Goal: Navigation & Orientation: Find specific page/section

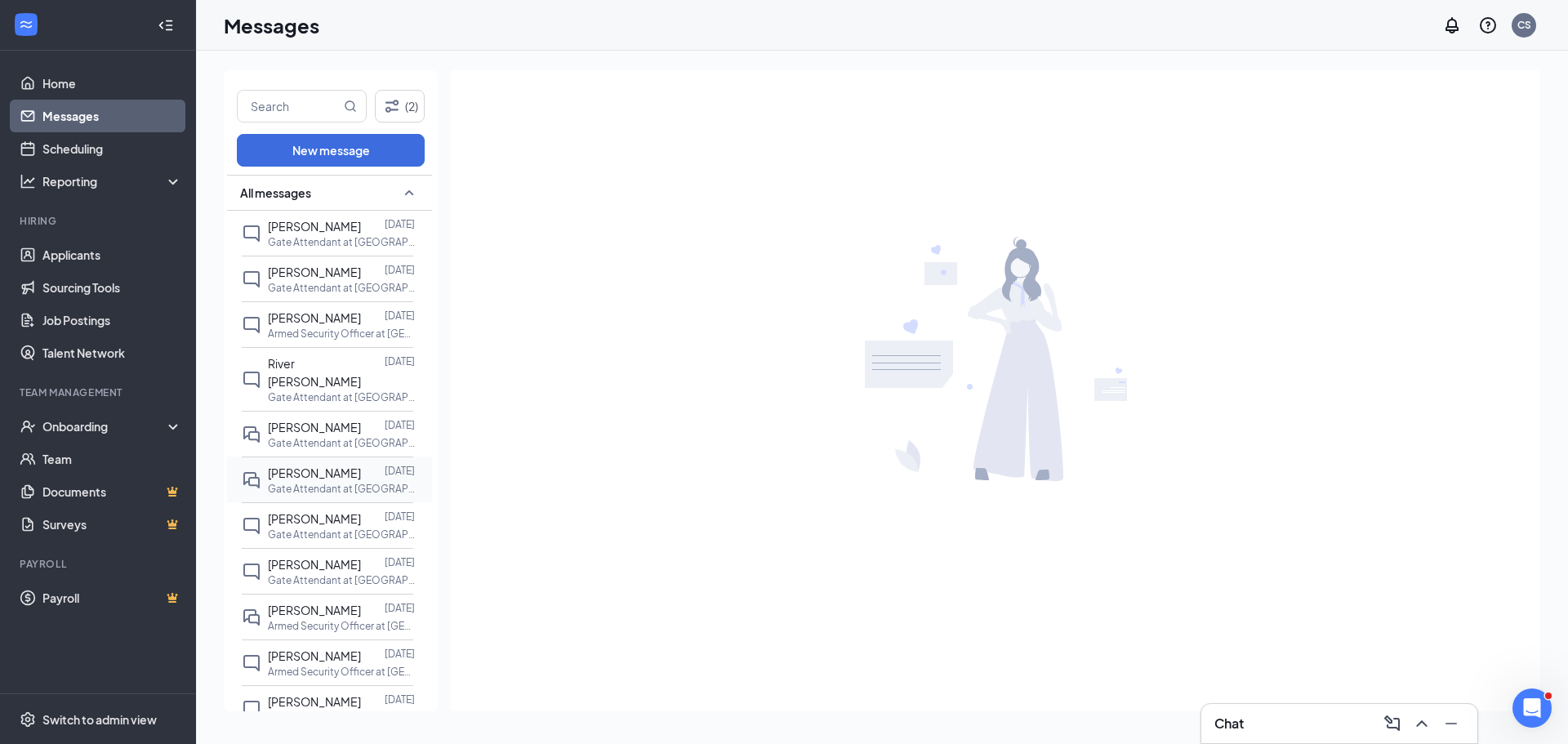
click at [316, 465] on span "[PERSON_NAME]" at bounding box center [314, 473] width 93 height 15
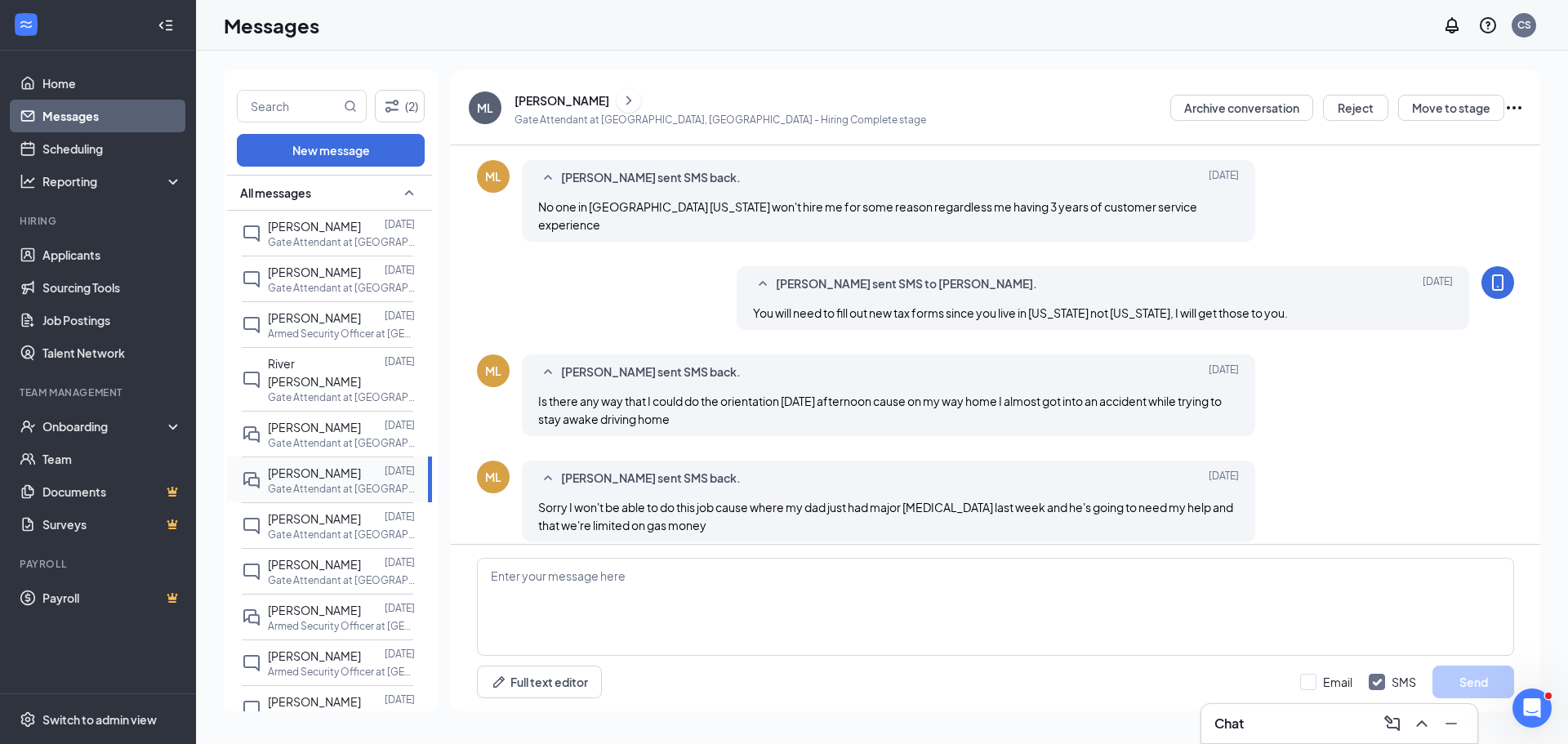
scroll to position [571, 0]
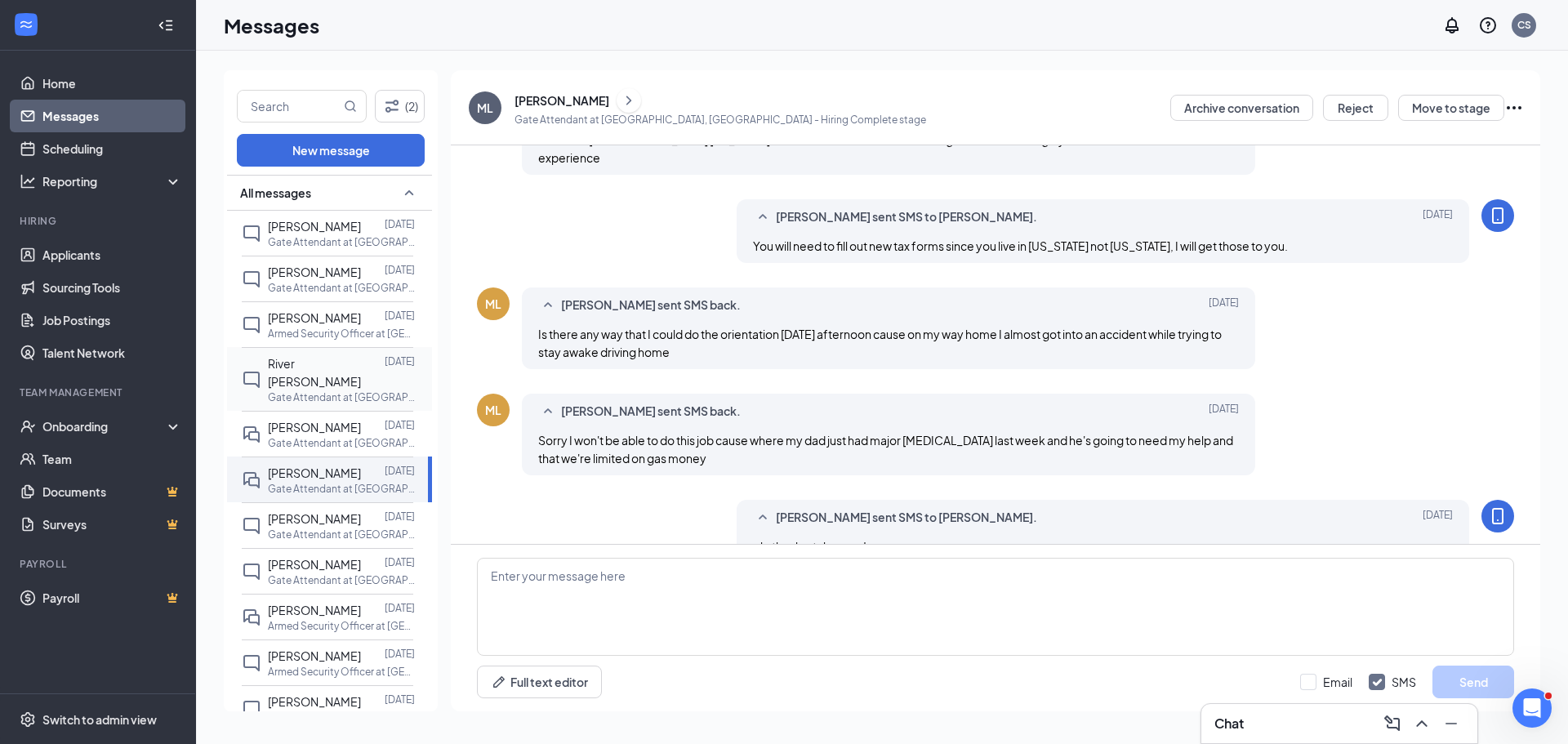
click at [312, 391] on p "Gate Attendant at [GEOGRAPHIC_DATA], [GEOGRAPHIC_DATA]" at bounding box center [341, 397] width 147 height 14
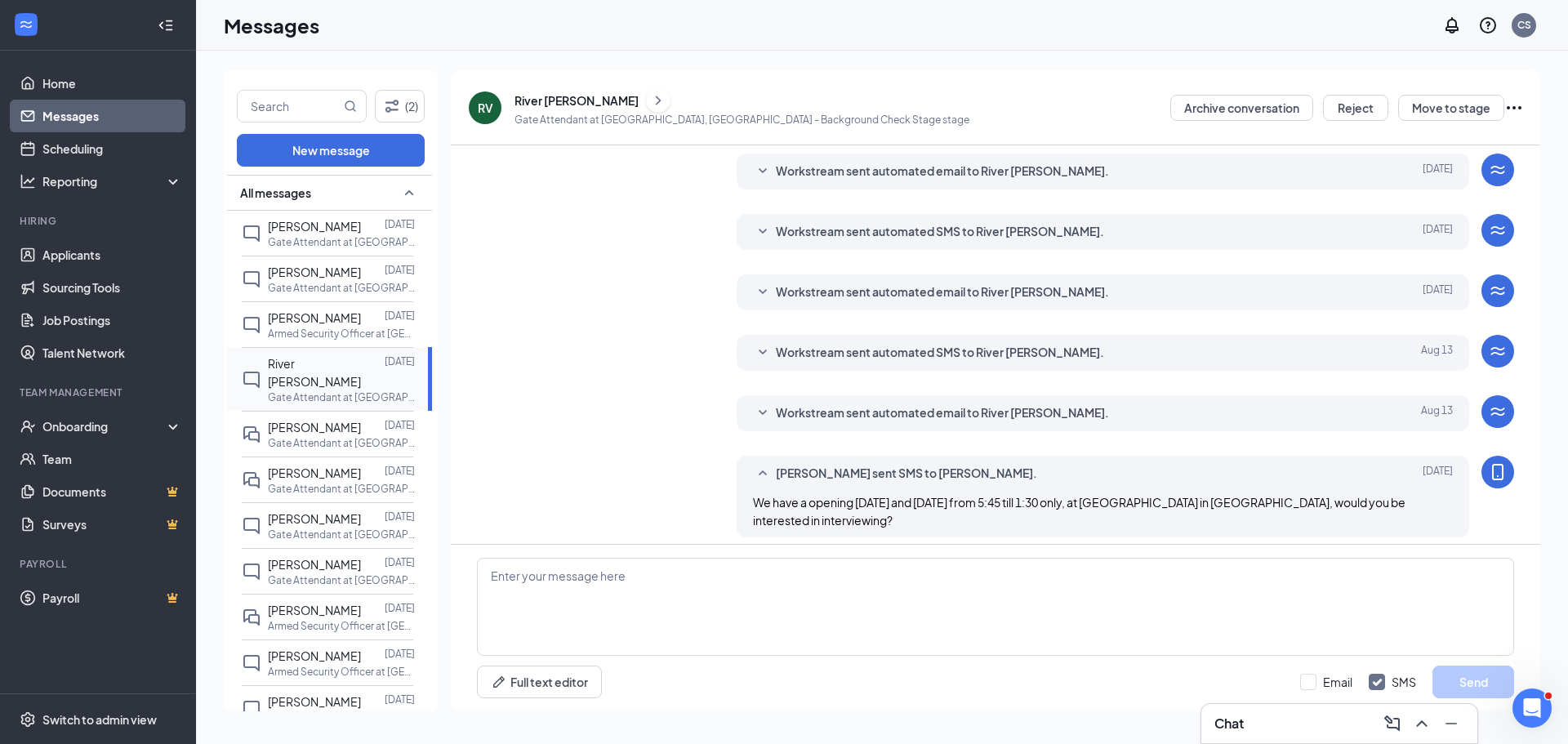
scroll to position [304, 0]
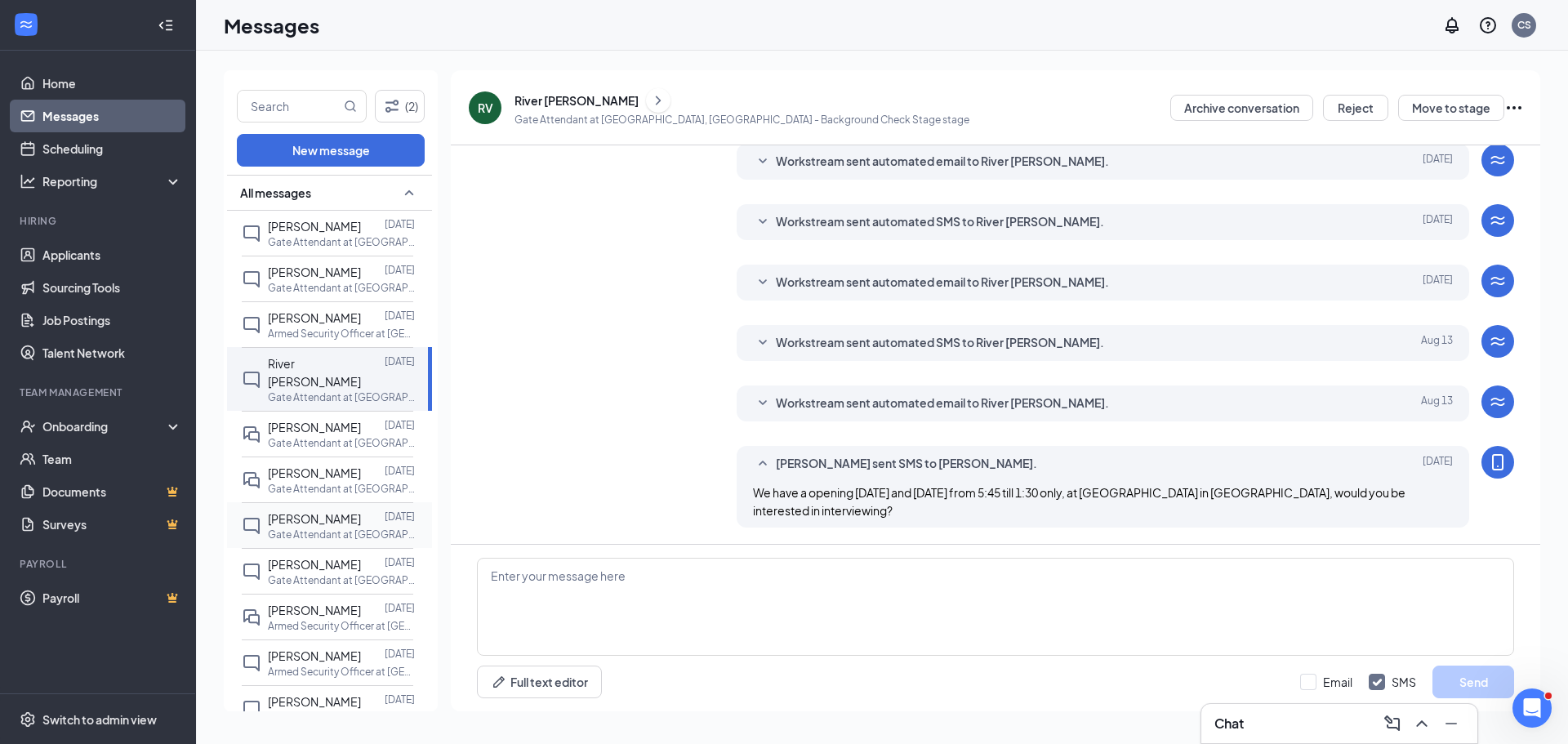
click at [316, 511] on span "[PERSON_NAME]" at bounding box center [314, 518] width 93 height 15
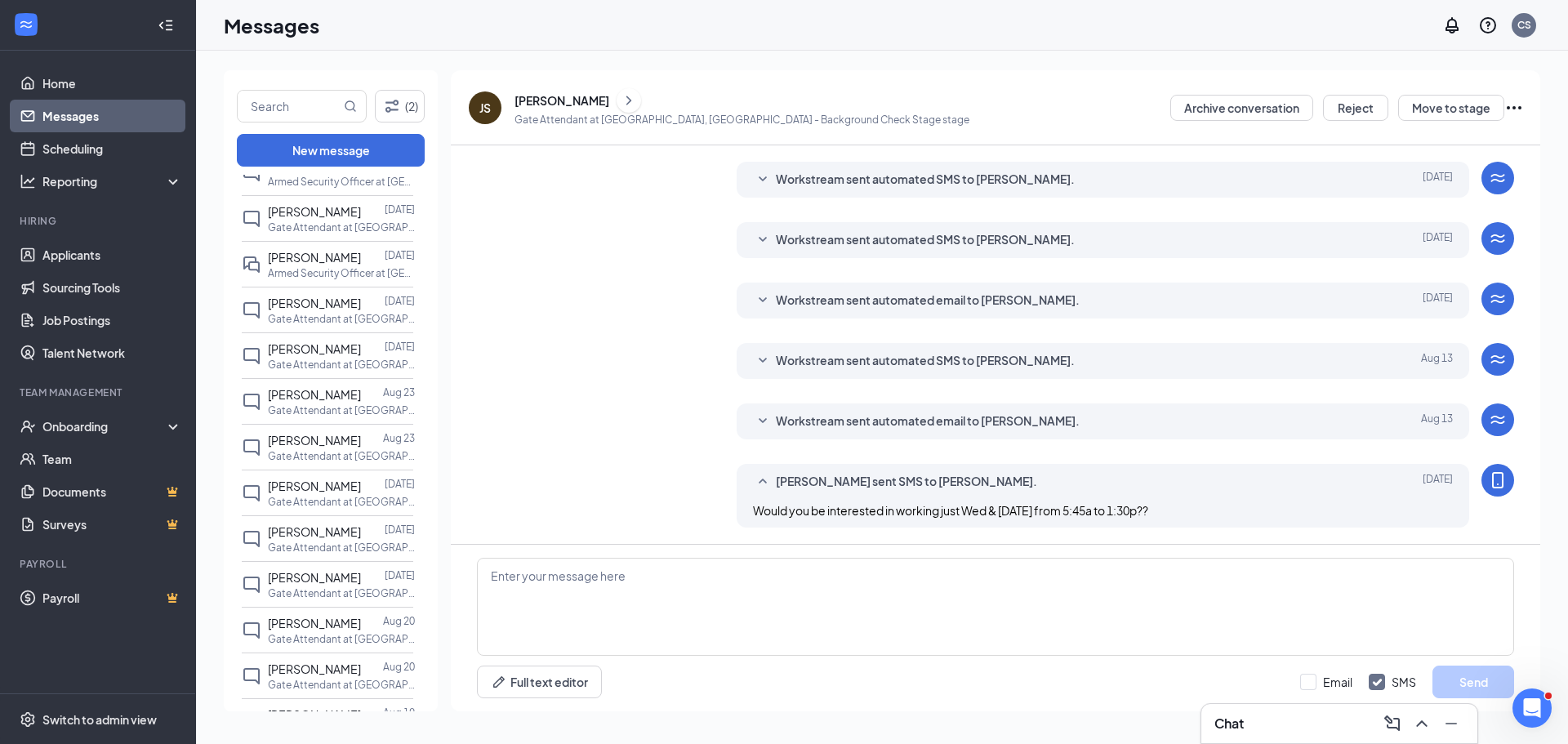
scroll to position [571, 0]
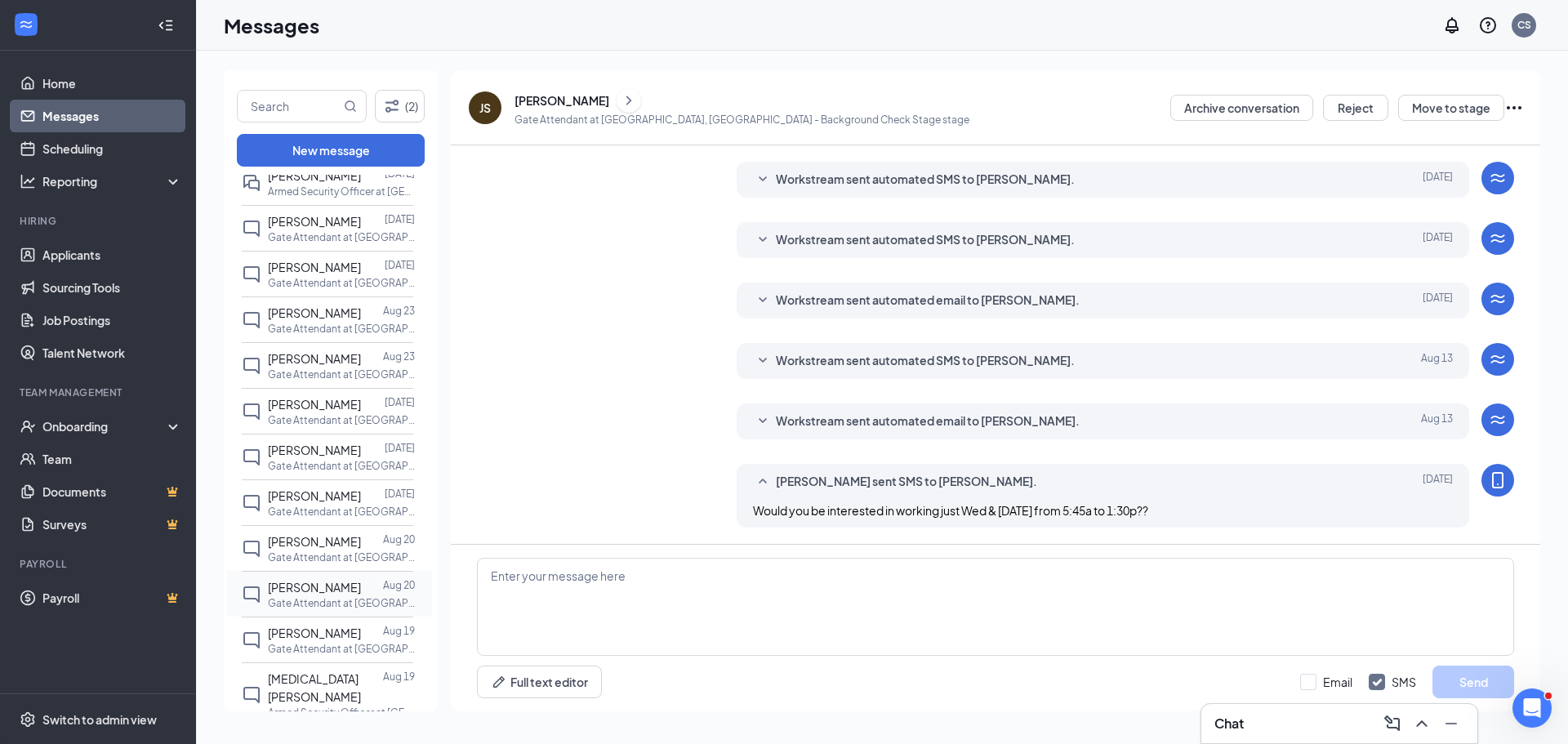
click at [361, 578] on div at bounding box center [371, 587] width 22 height 18
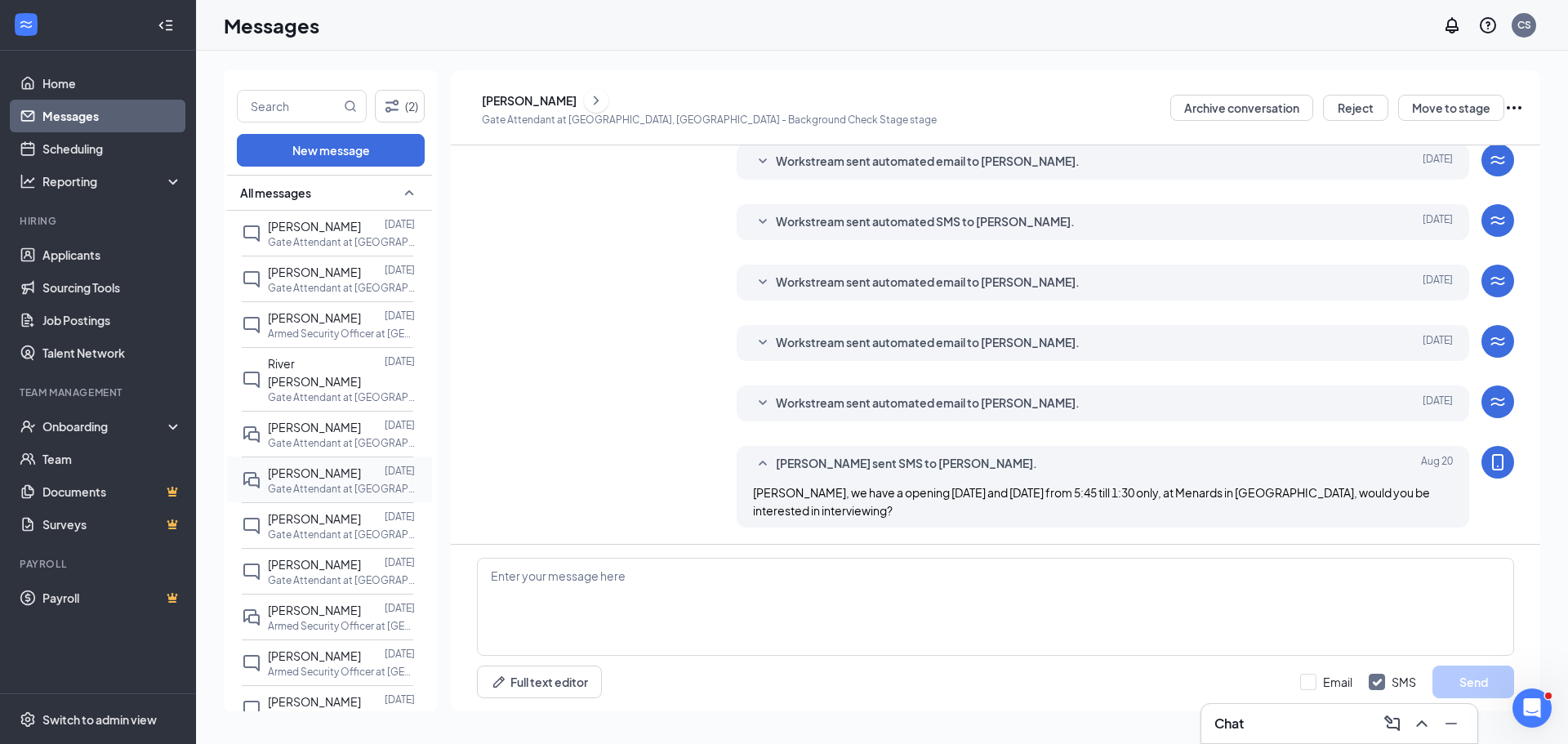
click at [336, 464] on div "[PERSON_NAME]" at bounding box center [314, 473] width 93 height 18
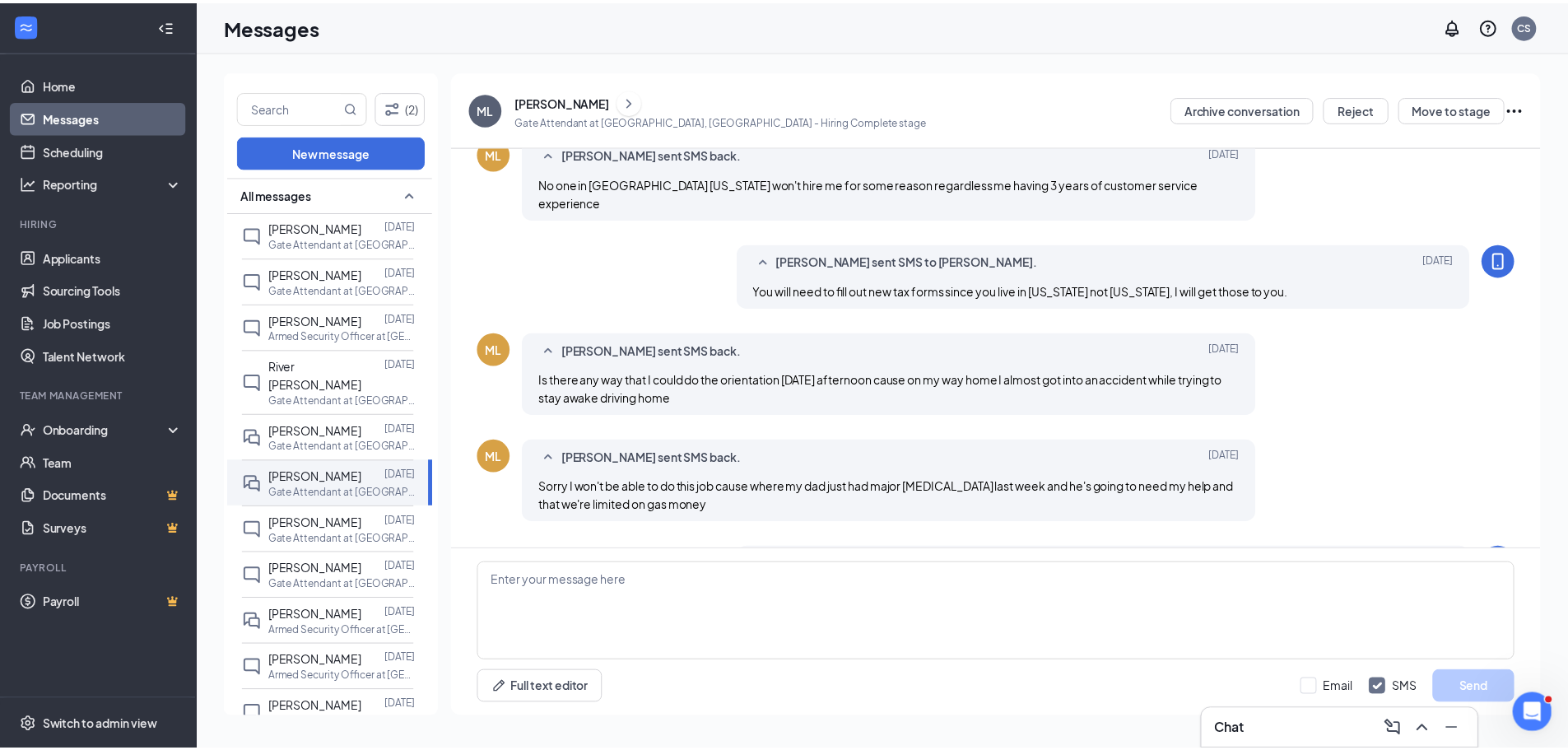
scroll to position [576, 0]
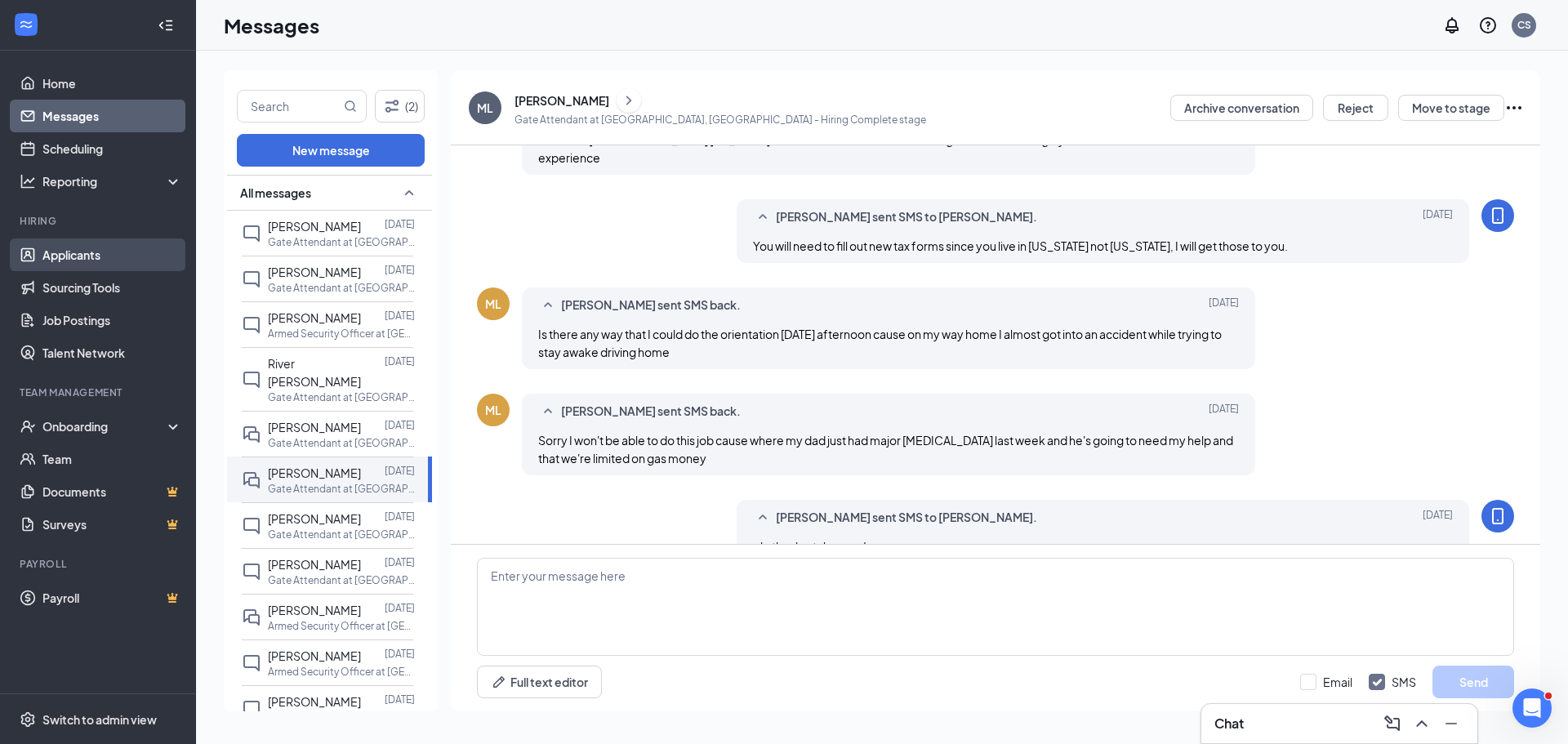
click at [85, 259] on link "Applicants" at bounding box center [112, 255] width 139 height 32
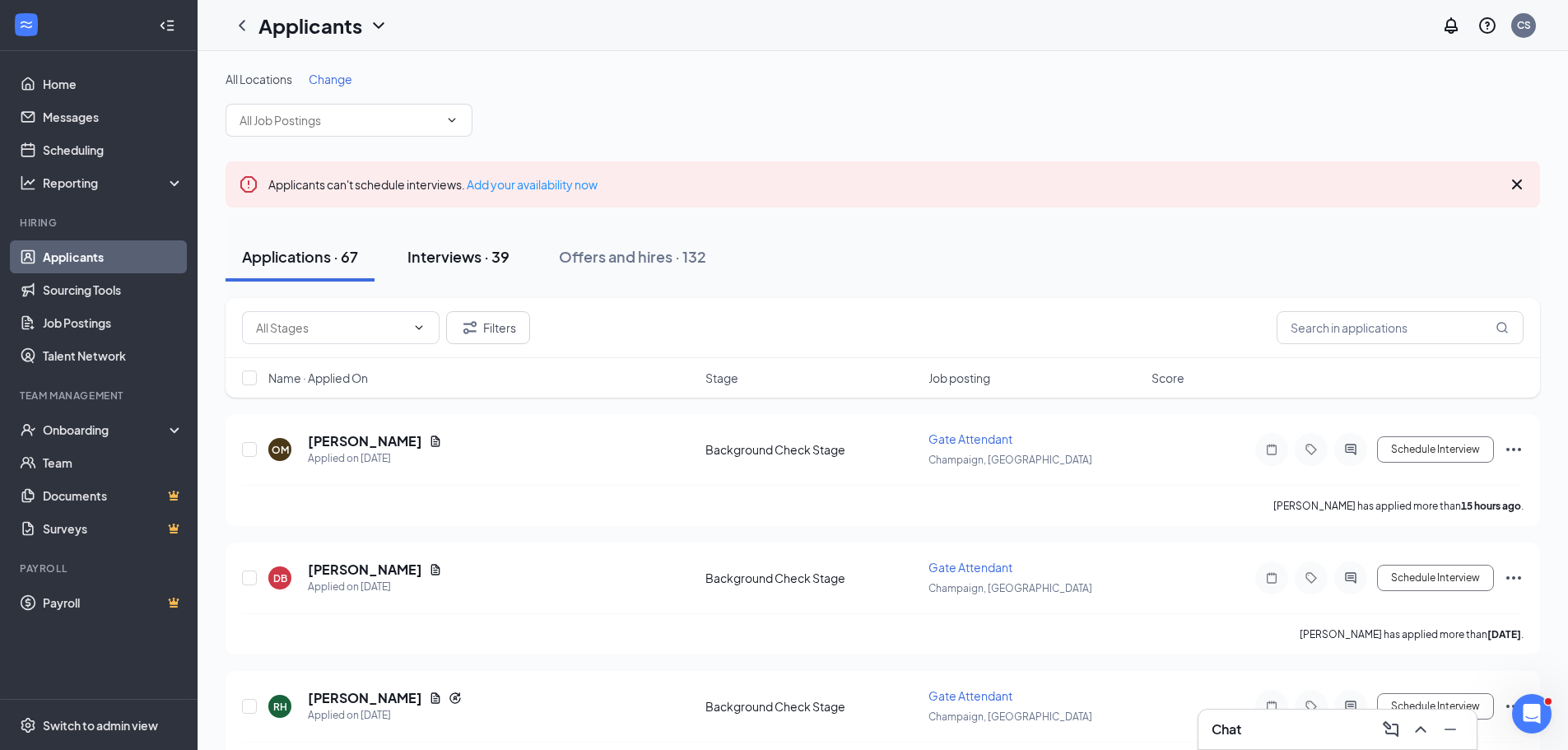
click at [432, 251] on div "Interviews · 39" at bounding box center [458, 256] width 102 height 21
